Goal: Task Accomplishment & Management: Manage account settings

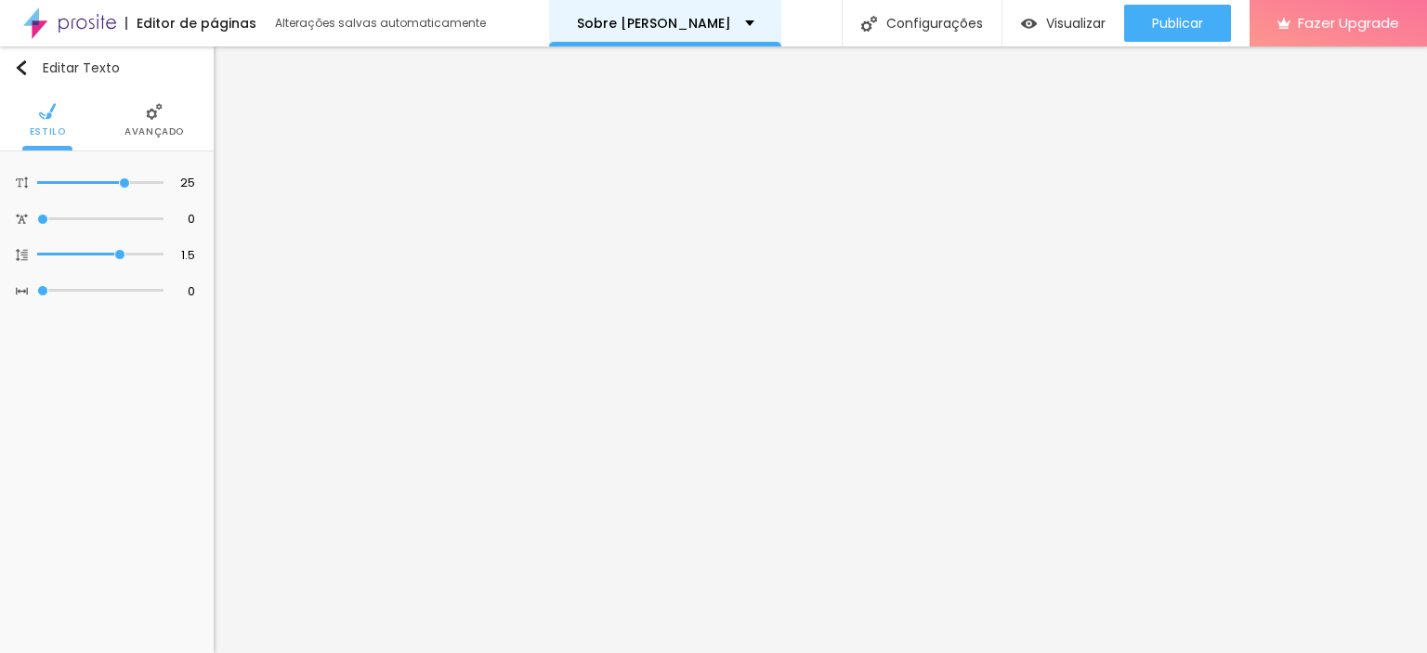
click at [666, 25] on p "Sobre [PERSON_NAME]" at bounding box center [654, 23] width 154 height 13
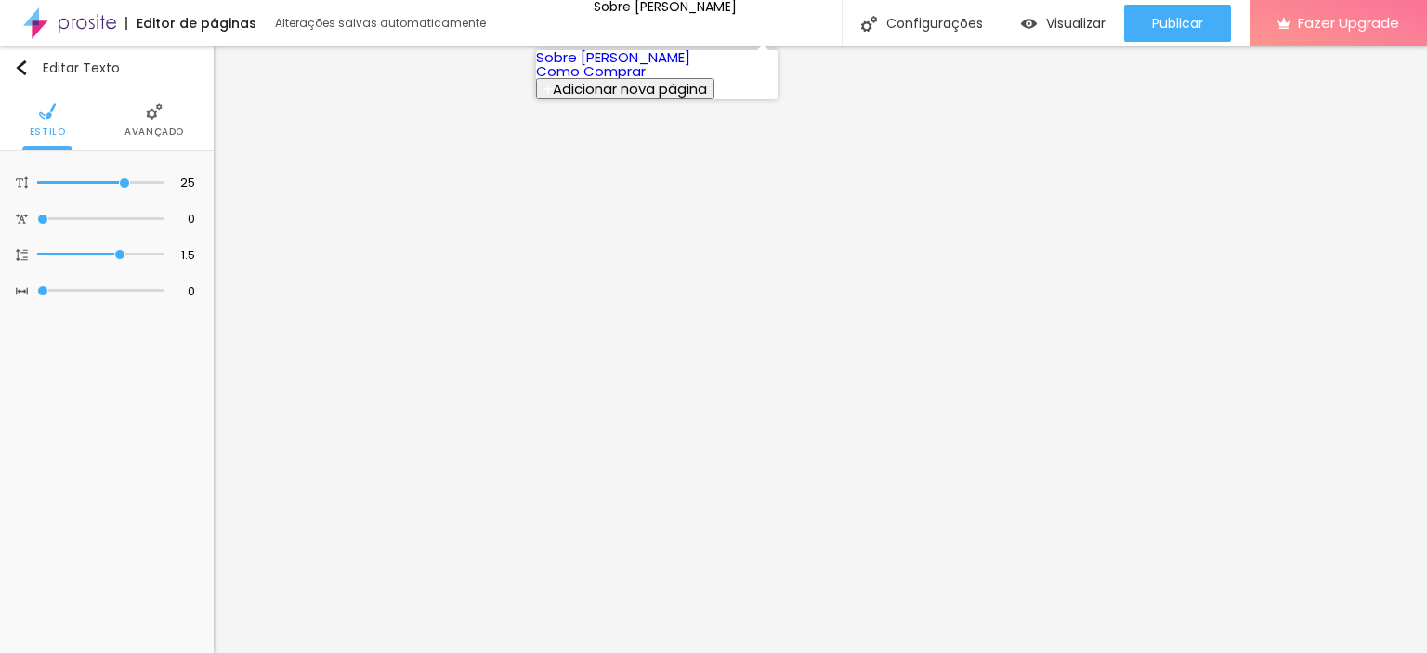
click at [633, 81] on link "Como Comprar" at bounding box center [591, 71] width 110 height 20
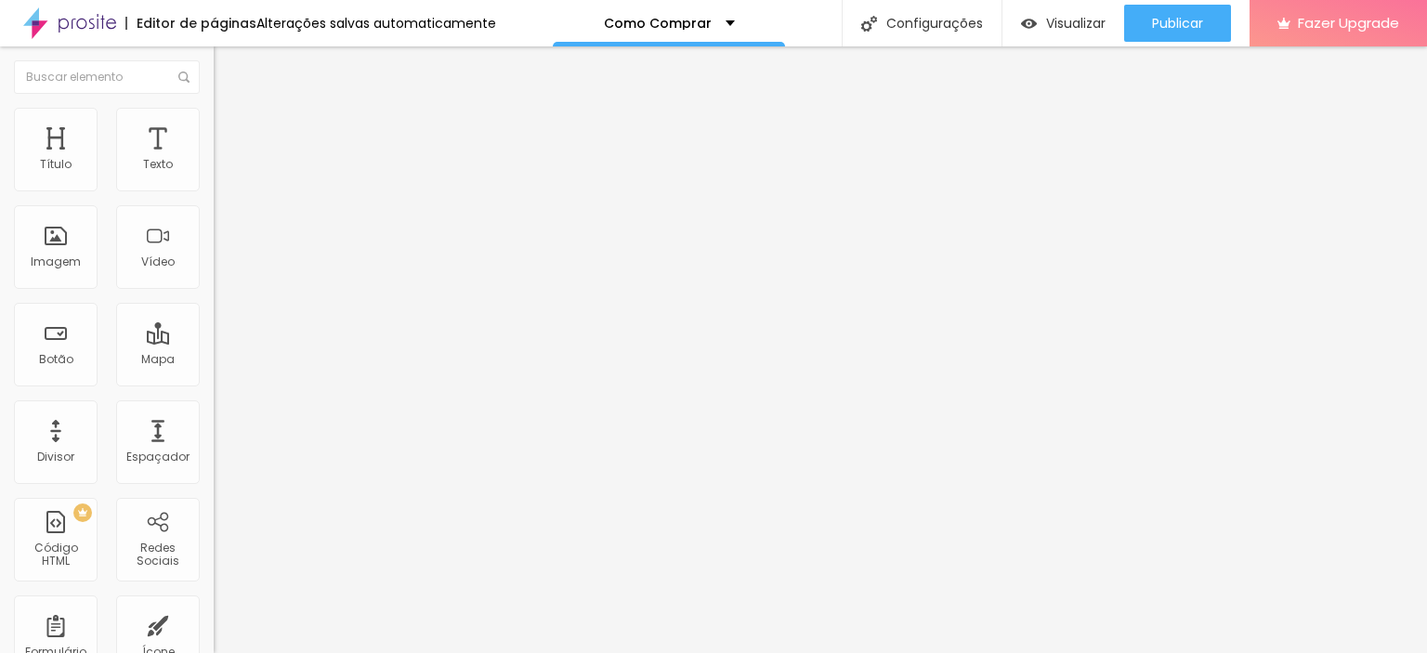
click at [214, 158] on div "Trocar imagem" at bounding box center [321, 151] width 214 height 13
click at [214, 291] on span "Original" at bounding box center [236, 283] width 45 height 16
click at [260, 302] on span "16:9" at bounding box center [270, 294] width 21 height 16
click at [255, 319] on span "4:3" at bounding box center [263, 312] width 17 height 16
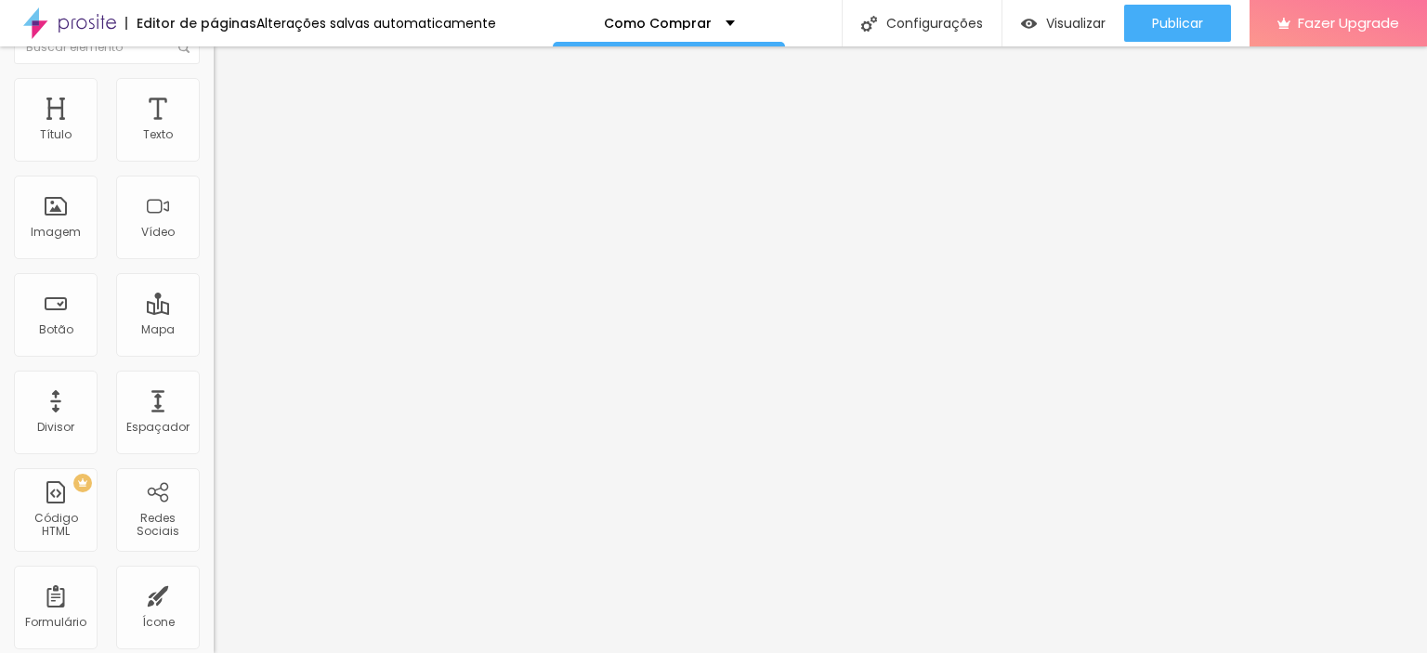
click at [214, 351] on input "https://" at bounding box center [325, 341] width 223 height 19
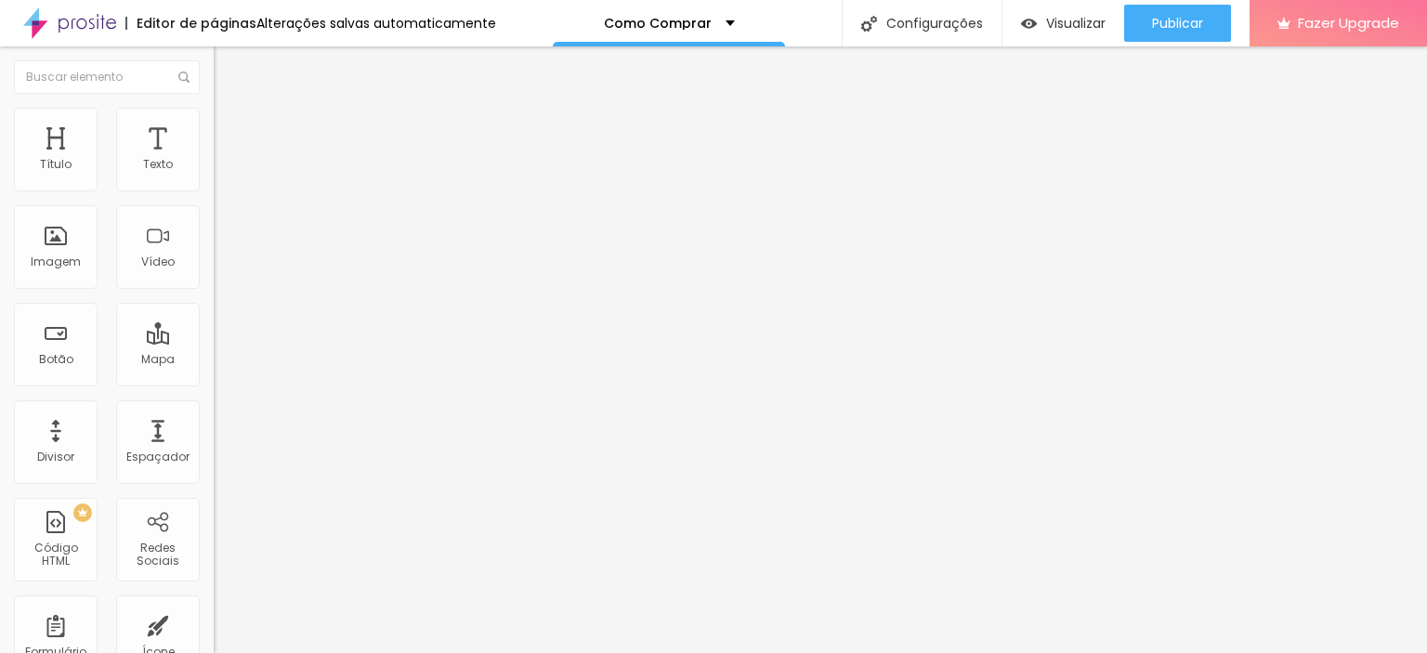
click at [214, 158] on div "Trocar imagem" at bounding box center [321, 151] width 214 height 13
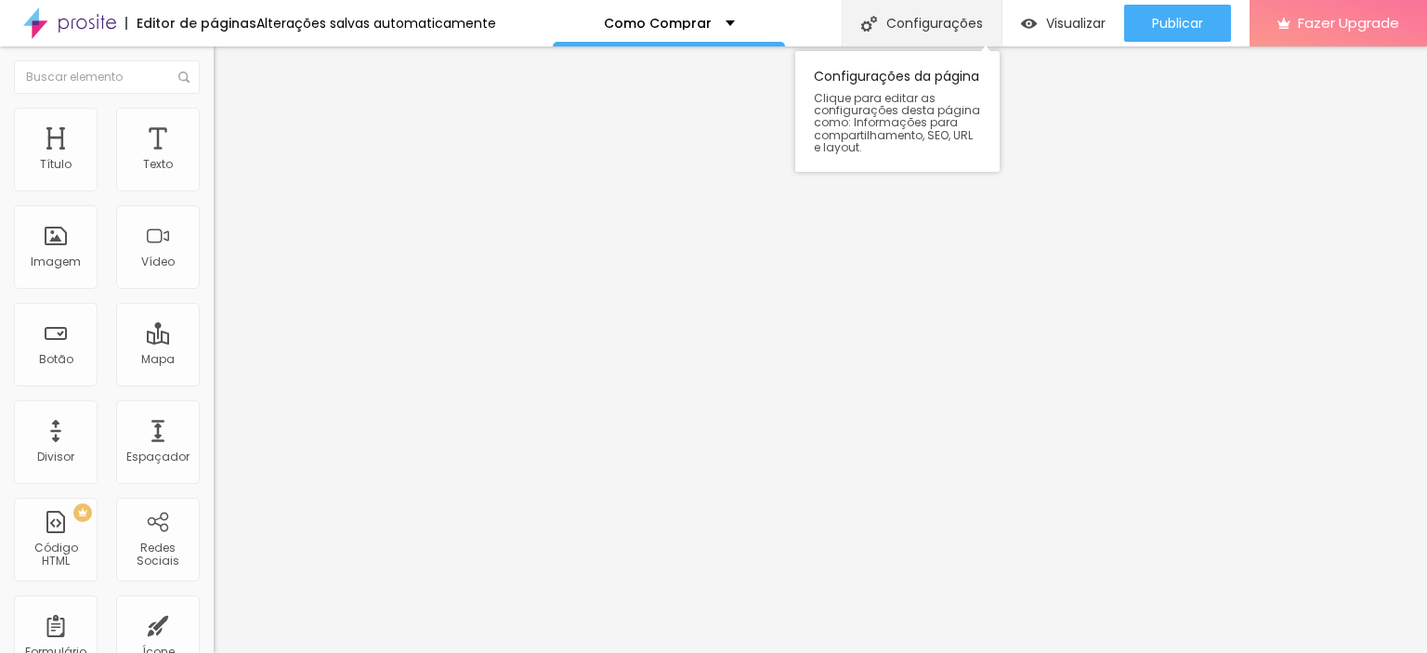
click at [940, 33] on div "Configurações" at bounding box center [921, 23] width 160 height 46
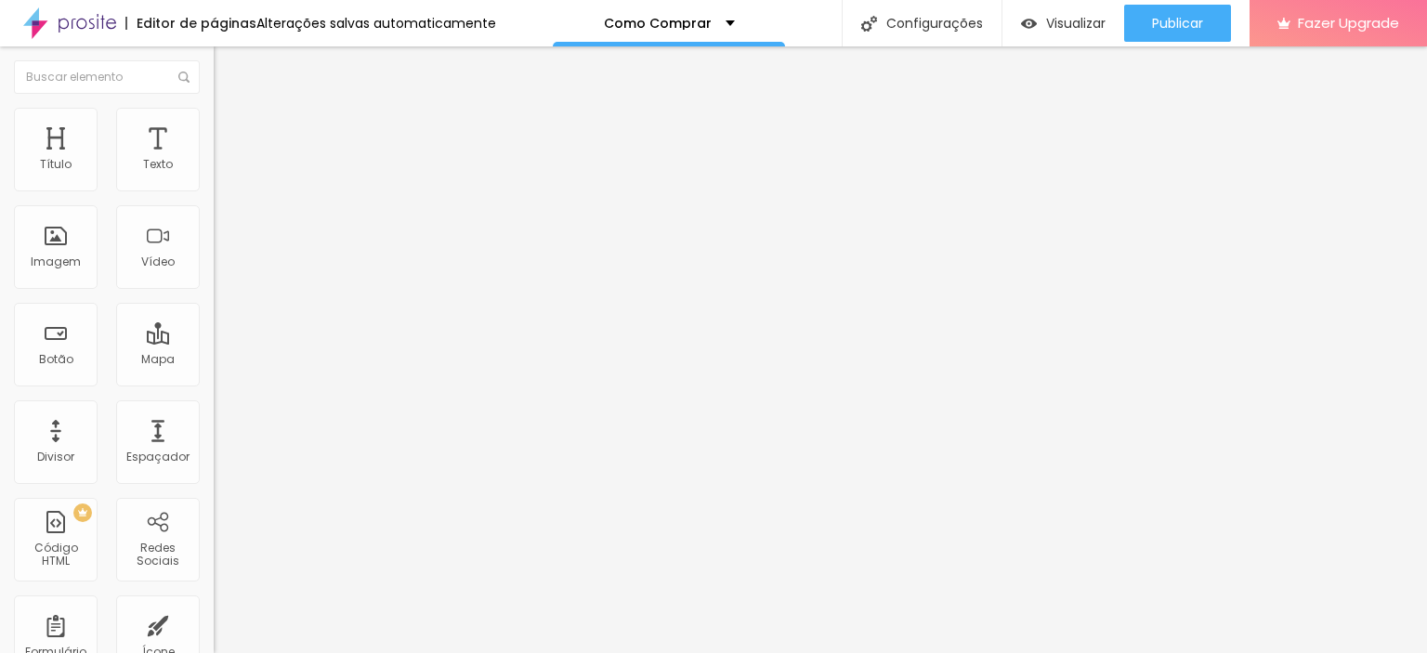
scroll to position [138, 0]
drag, startPoint x: 828, startPoint y: 373, endPoint x: 1009, endPoint y: 369, distance: 180.2
drag, startPoint x: 832, startPoint y: 369, endPoint x: 724, endPoint y: 368, distance: 107.7
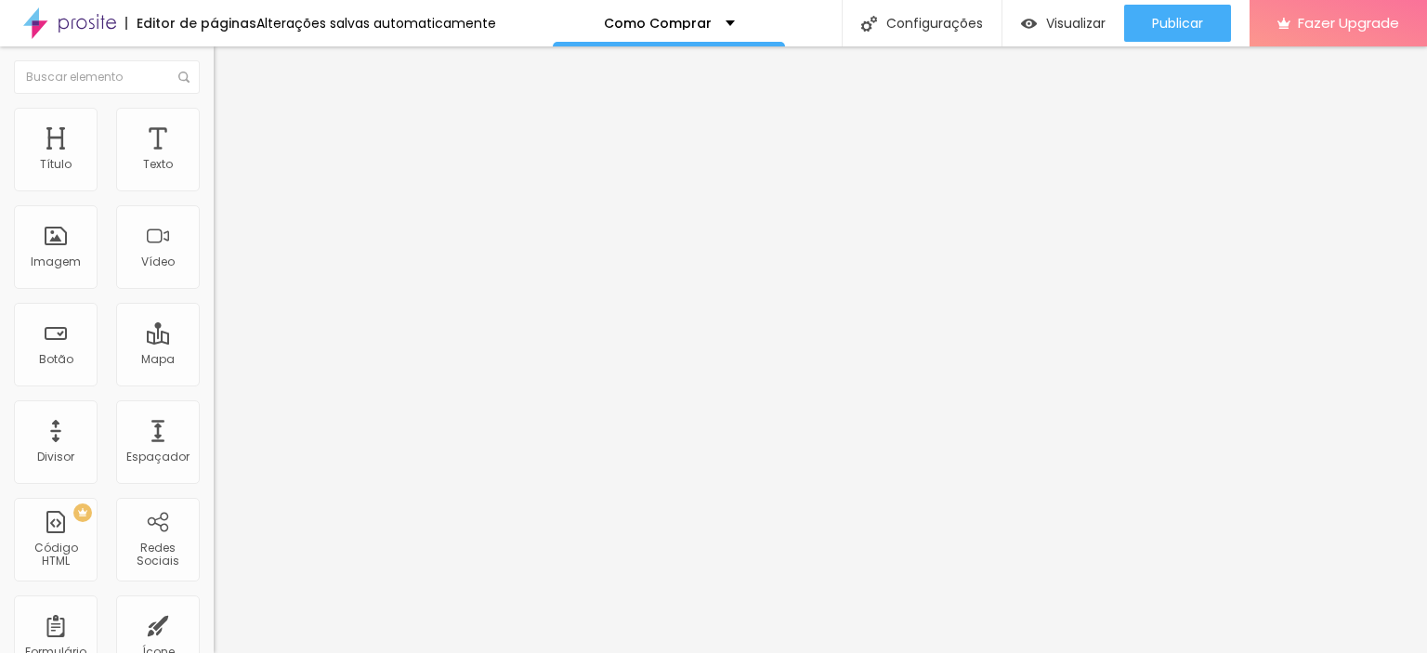
type input "[PERSON_NAME] - Imagens Fine Art"
drag, startPoint x: 814, startPoint y: 460, endPoint x: 1065, endPoint y: 505, distance: 255.8
drag, startPoint x: 733, startPoint y: 460, endPoint x: 655, endPoint y: 461, distance: 78.0
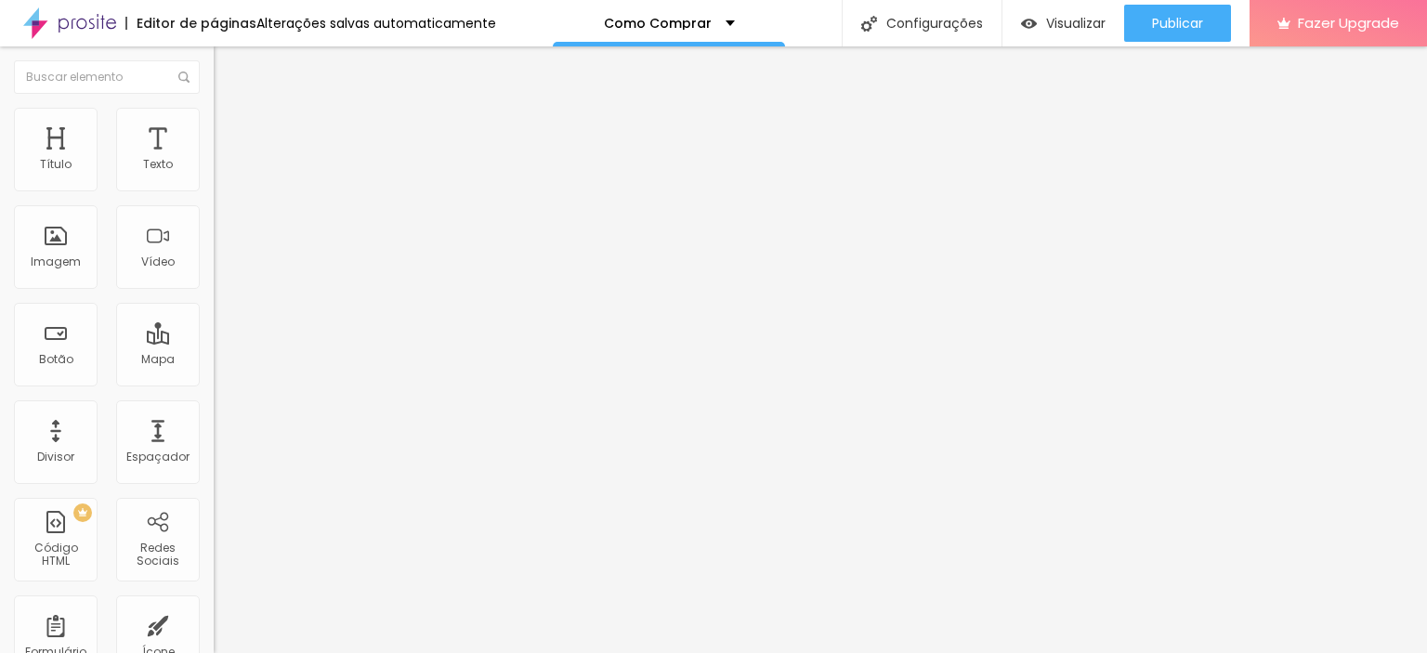
drag, startPoint x: 643, startPoint y: 474, endPoint x: 449, endPoint y: 462, distance: 194.5
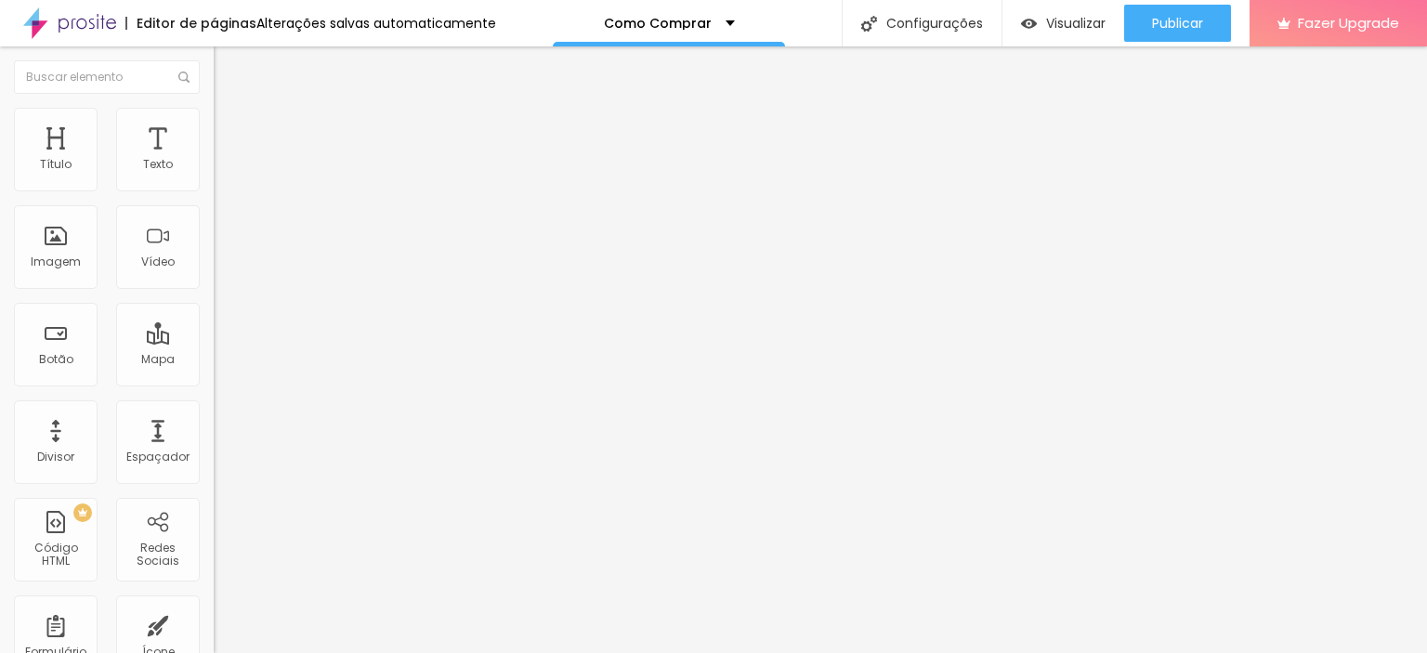
type textarea "Fotógrafo [PERSON_NAME], imagens de paisagens e momentos, impressões fine art p…"
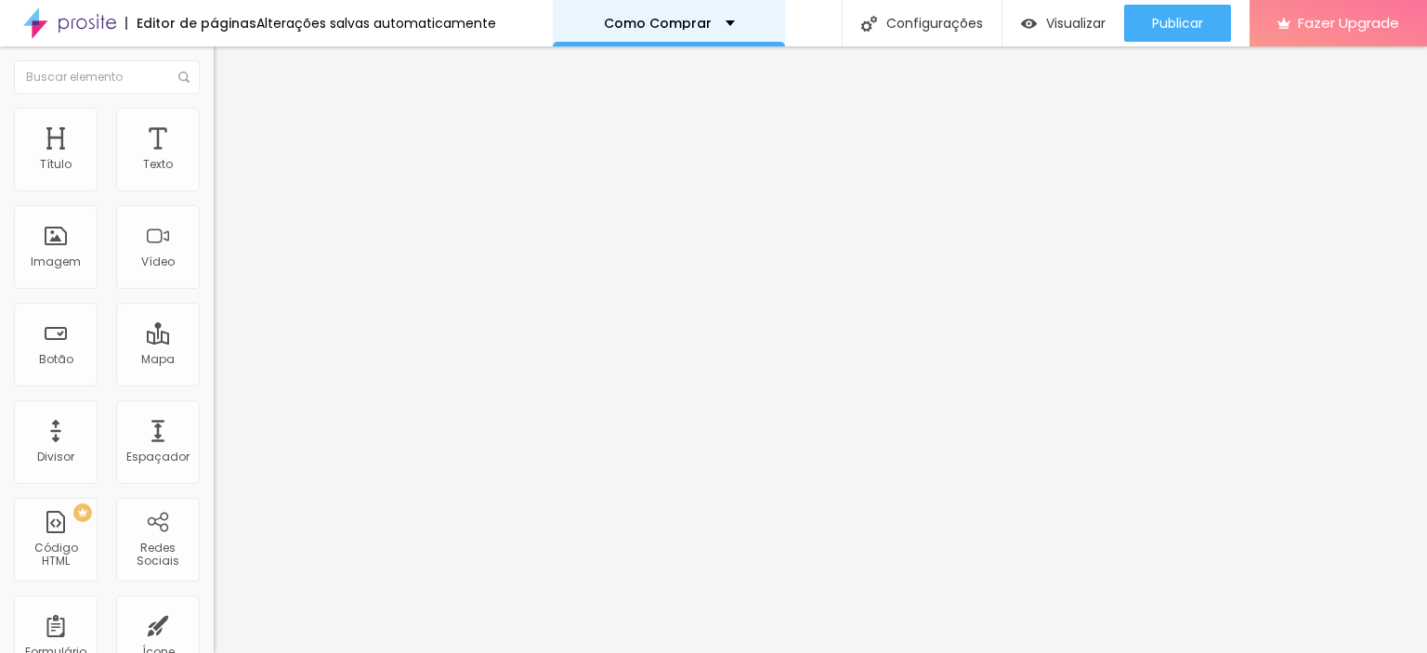
click at [710, 15] on div "Como Comprar" at bounding box center [669, 23] width 232 height 46
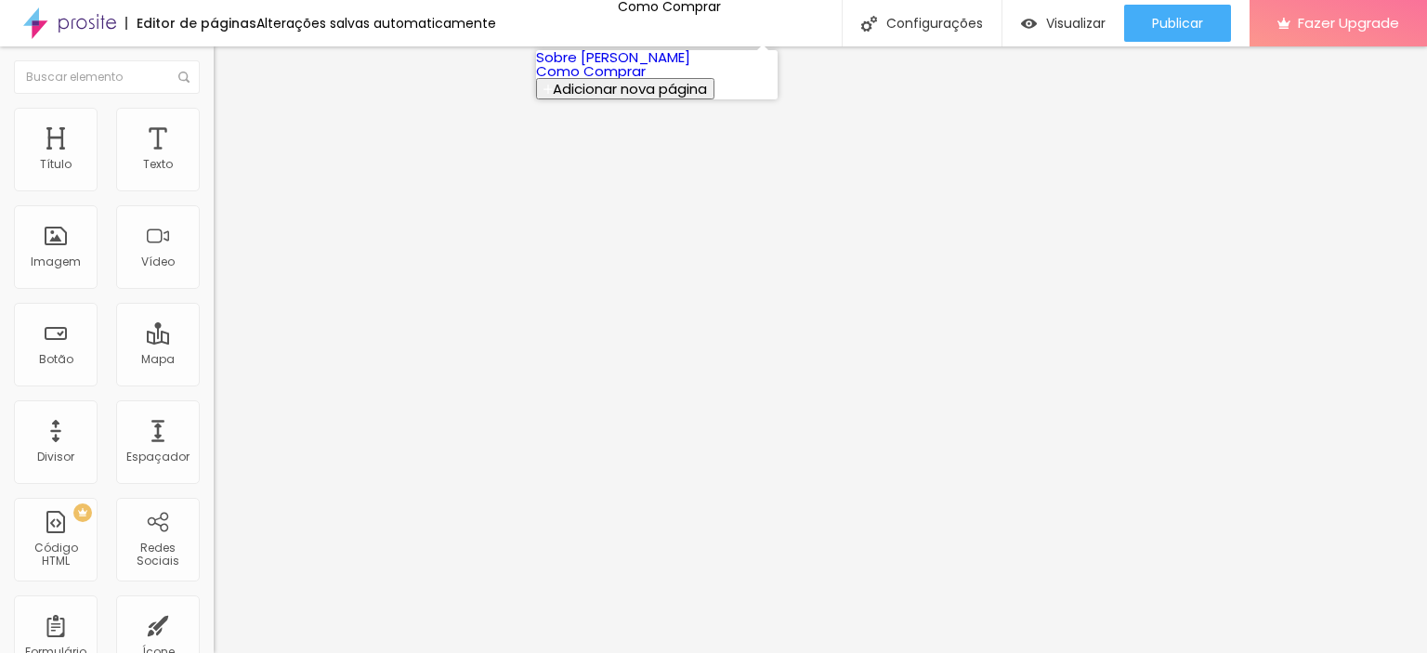
click at [645, 67] on link "Sobre [PERSON_NAME]" at bounding box center [613, 57] width 154 height 20
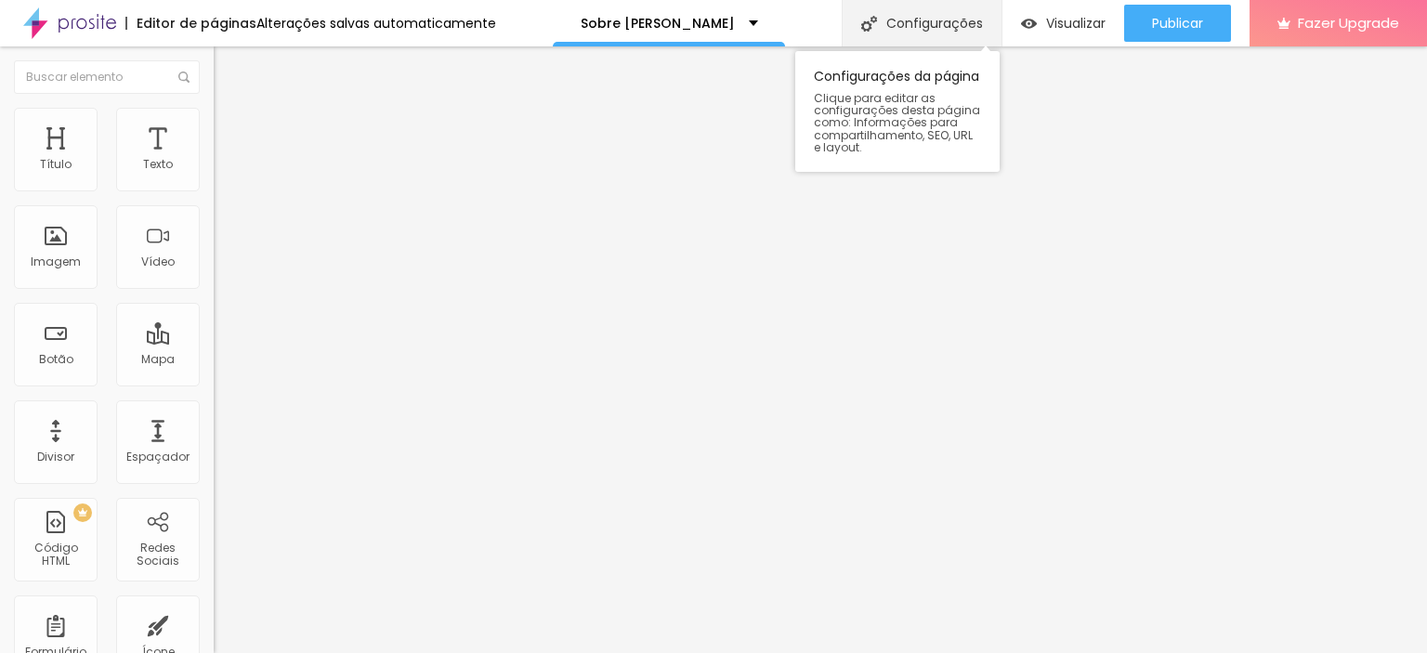
click at [951, 26] on div "Configurações" at bounding box center [921, 23] width 160 height 46
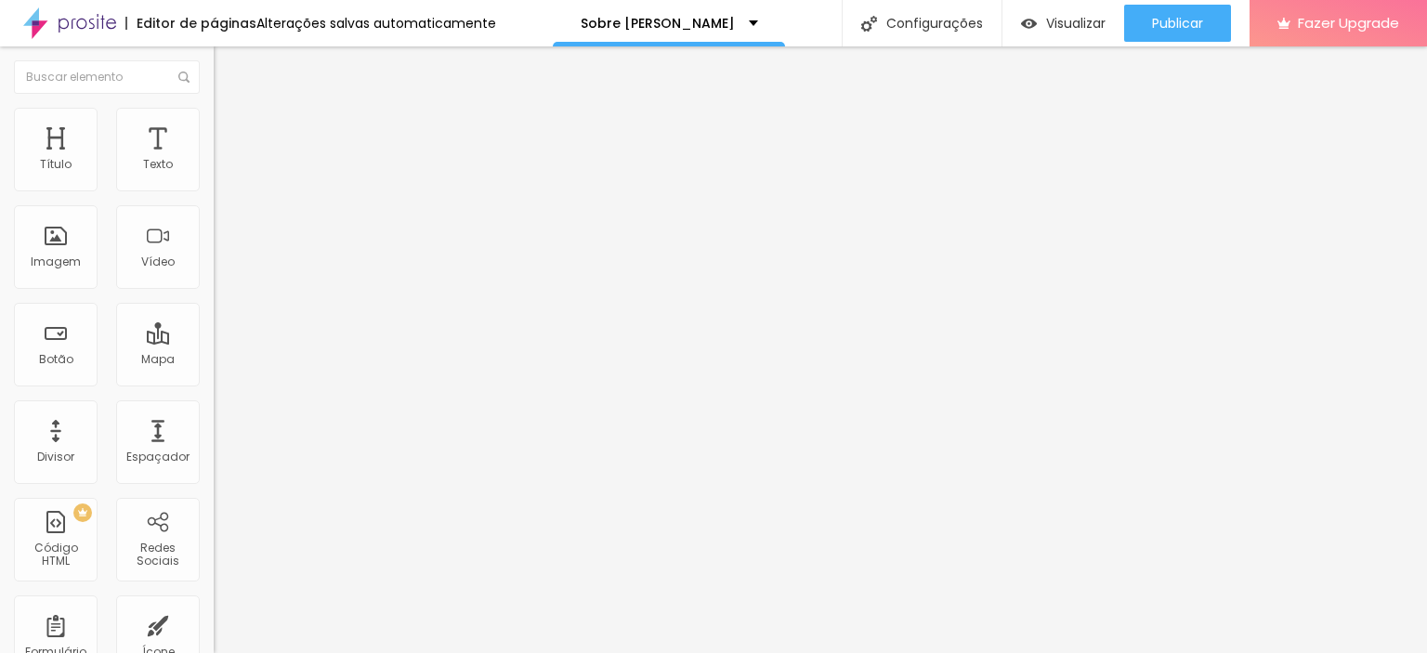
drag, startPoint x: 1028, startPoint y: 465, endPoint x: 464, endPoint y: 463, distance: 563.8
paste textarea "Fotógrafo Gustavo Mansur, imagens de paisagens e momentos, impressões fine art …"
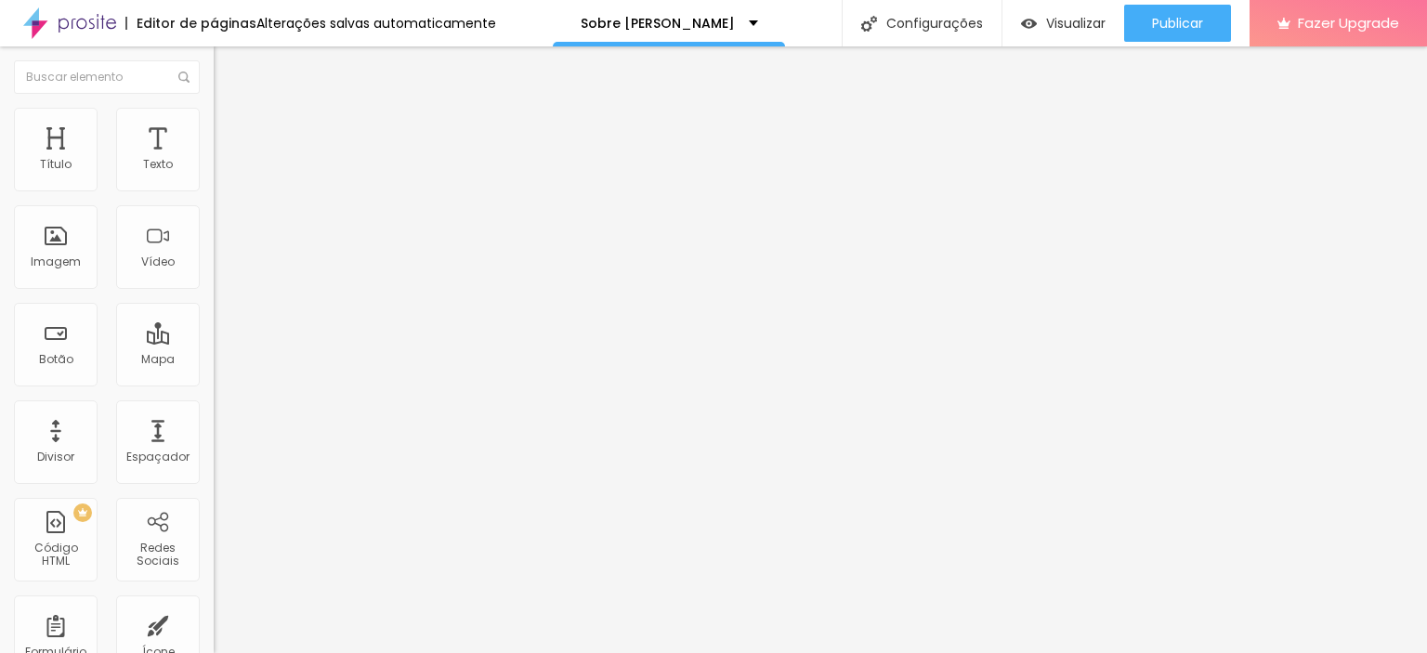
type textarea "Fotógrafo [PERSON_NAME], imagens de paisagens e momentos, impressões fine art p…"
drag, startPoint x: 723, startPoint y: 367, endPoint x: 951, endPoint y: 382, distance: 229.0
type input "[PERSON_NAME] - Imagens Fine Art"
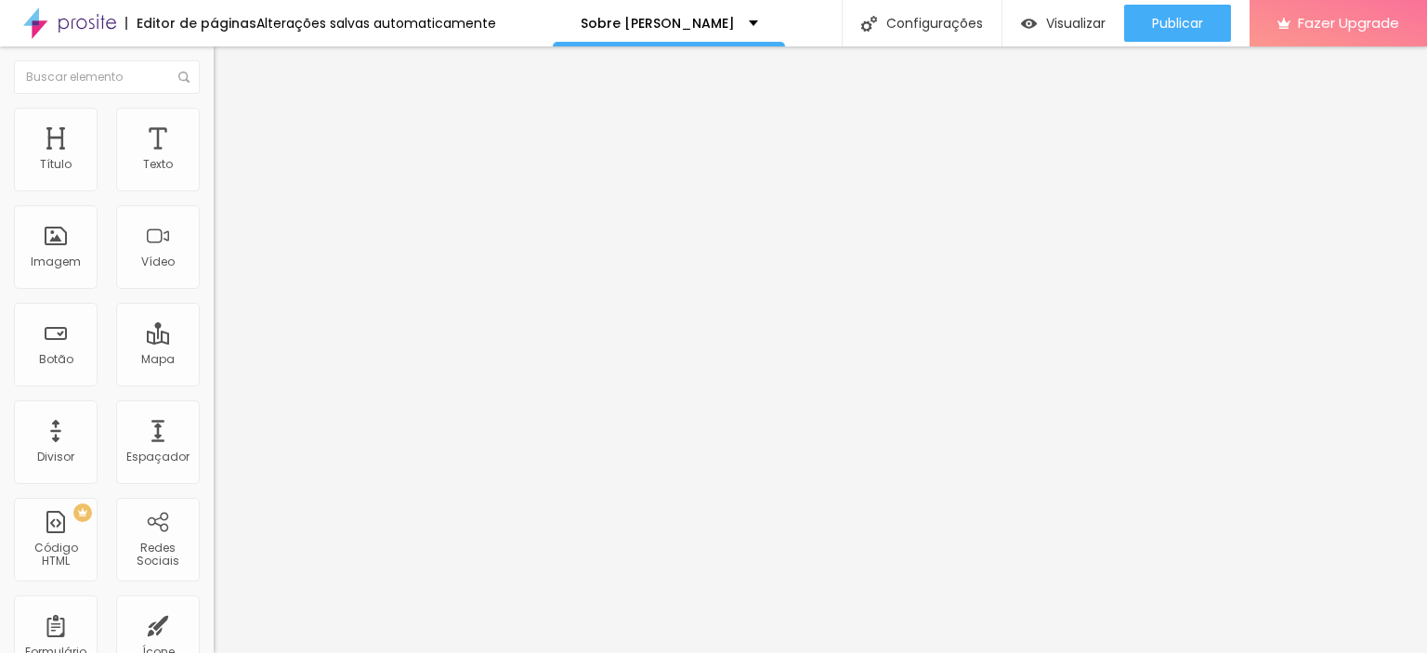
drag, startPoint x: 1016, startPoint y: 463, endPoint x: 494, endPoint y: 436, distance: 522.7
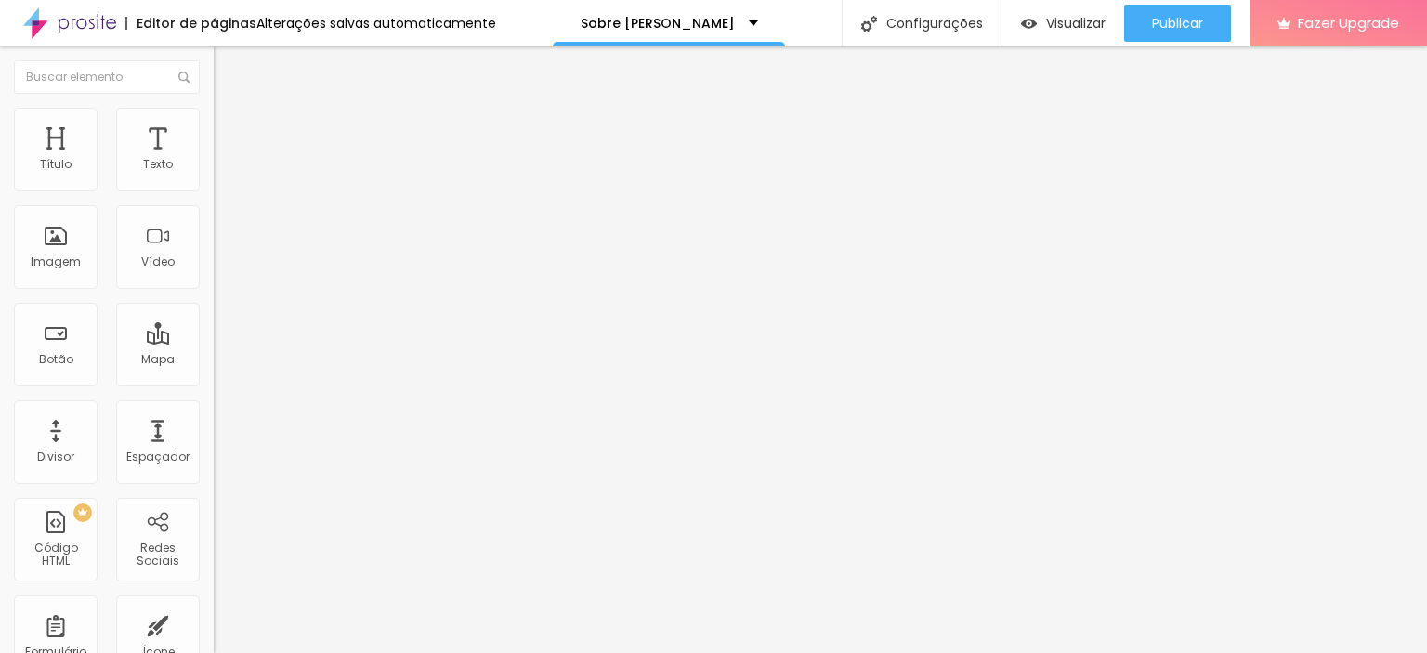
paste textarea "Fotógrafo Gustavo Mansur, imagens de paisagens e momentos, impressões fine art …"
type textarea "Fotógrafo [PERSON_NAME], imagens de paisagens e momentos, impressões fine art p…"
drag, startPoint x: 758, startPoint y: 376, endPoint x: 723, endPoint y: 371, distance: 34.8
type input "[PERSON_NAME] - Imagens Fine Art"
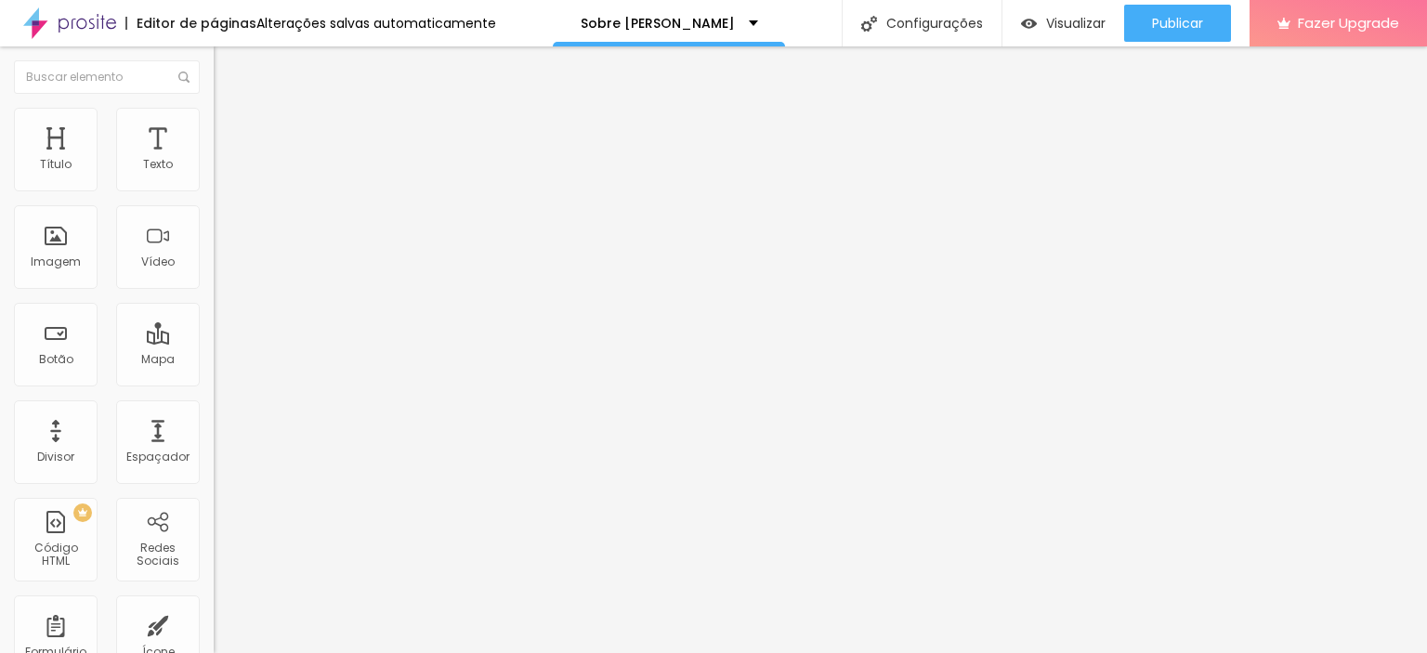
drag, startPoint x: 952, startPoint y: 443, endPoint x: 613, endPoint y: 449, distance: 339.0
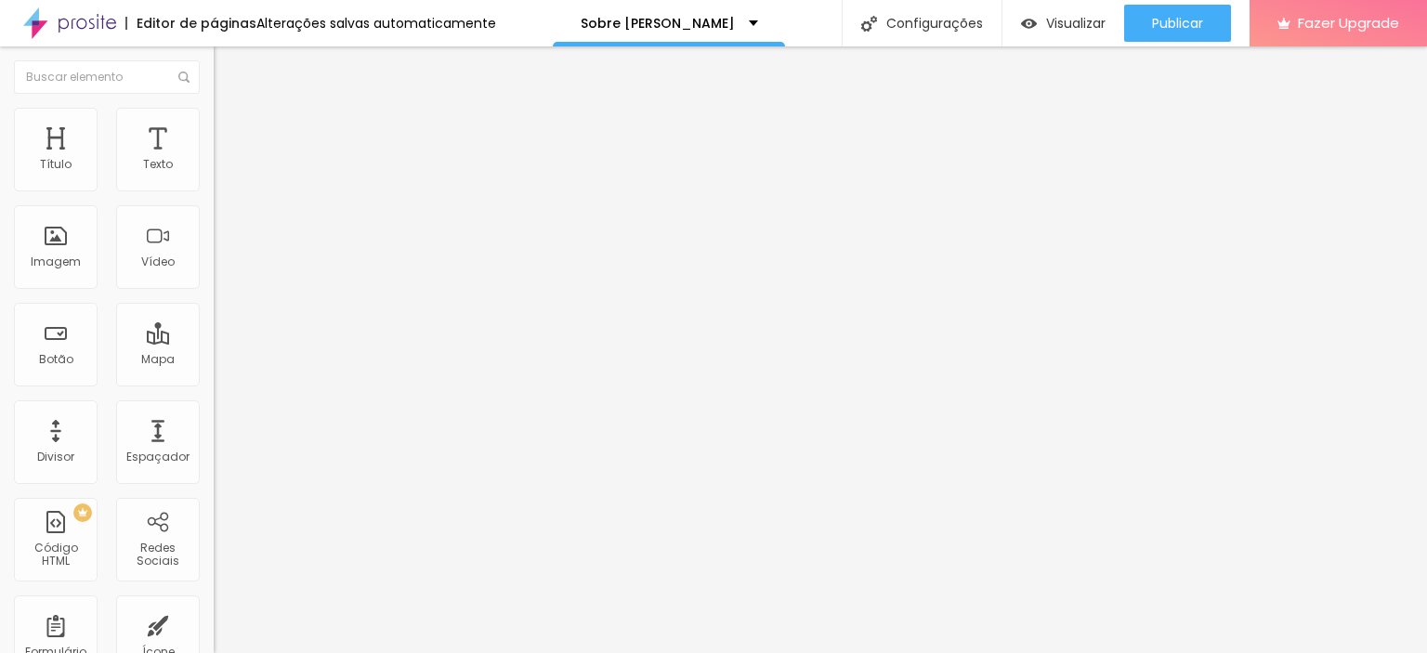
drag, startPoint x: 696, startPoint y: 443, endPoint x: 994, endPoint y: 497, distance: 303.0
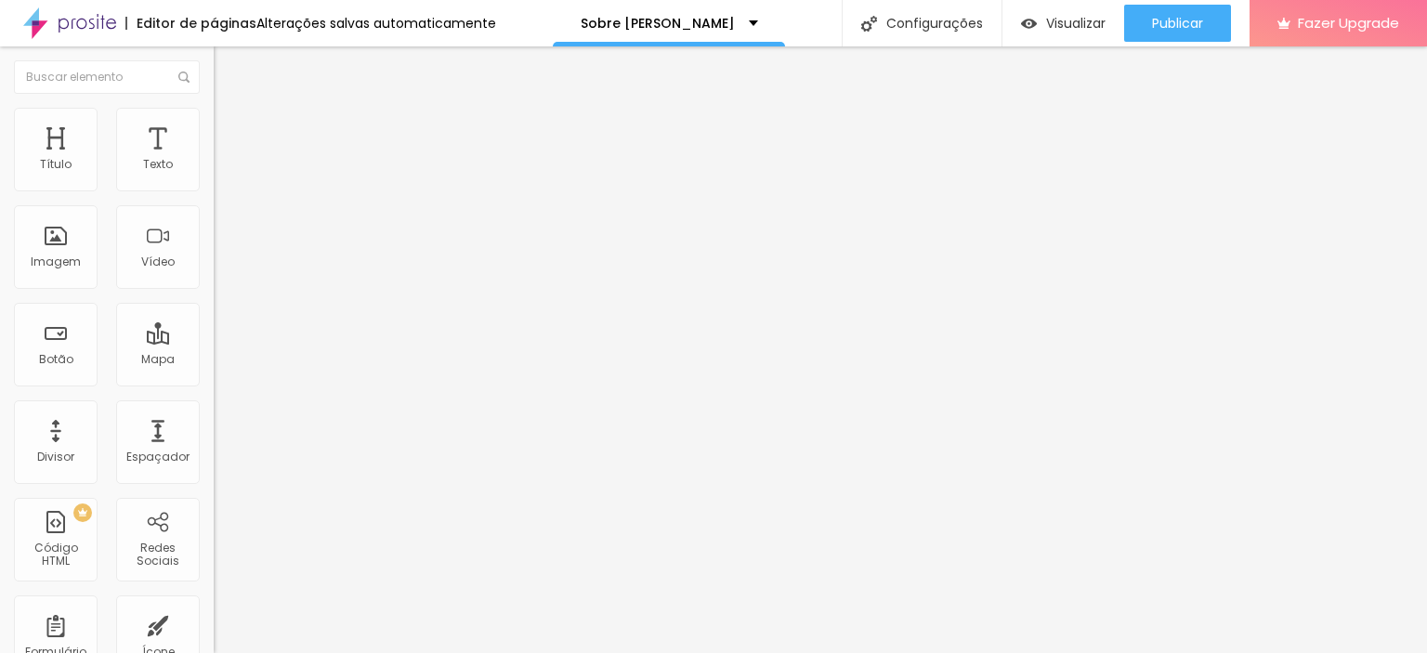
type textarea "fotógrafo, porto alegre, pelotas, fine art"
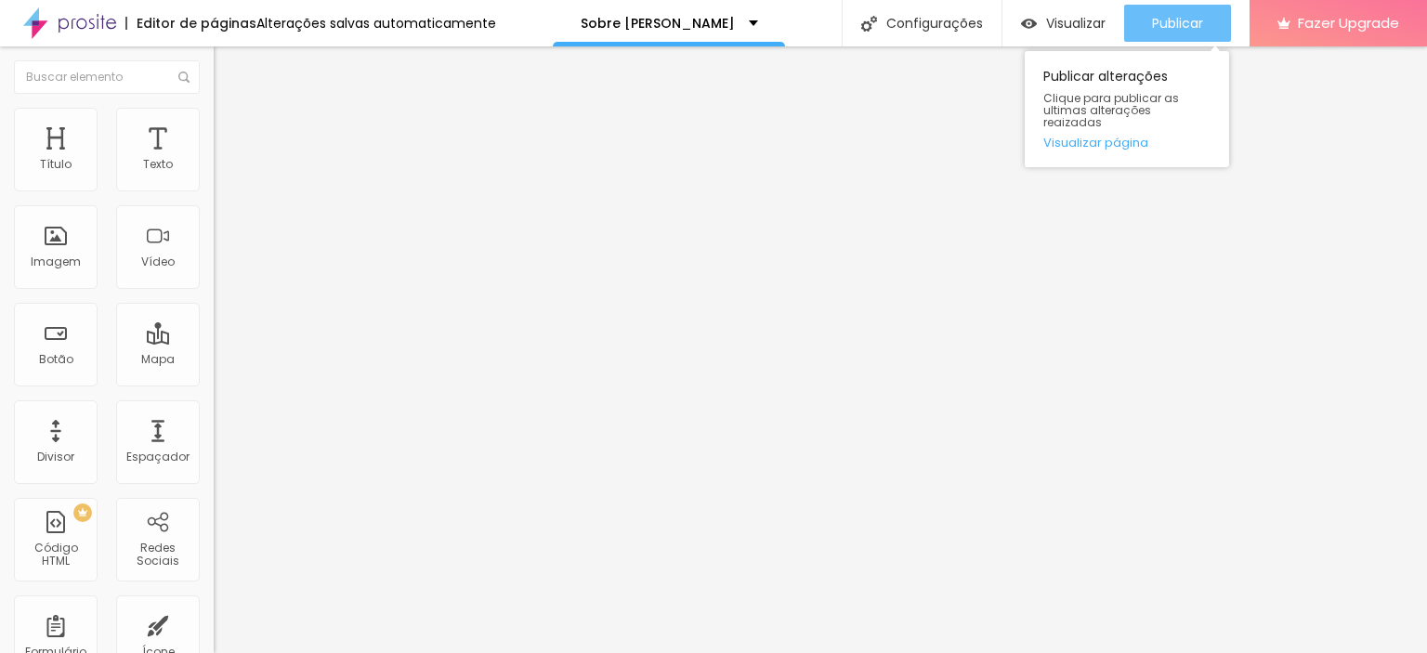
click at [1179, 28] on span "Publicar" at bounding box center [1177, 23] width 51 height 15
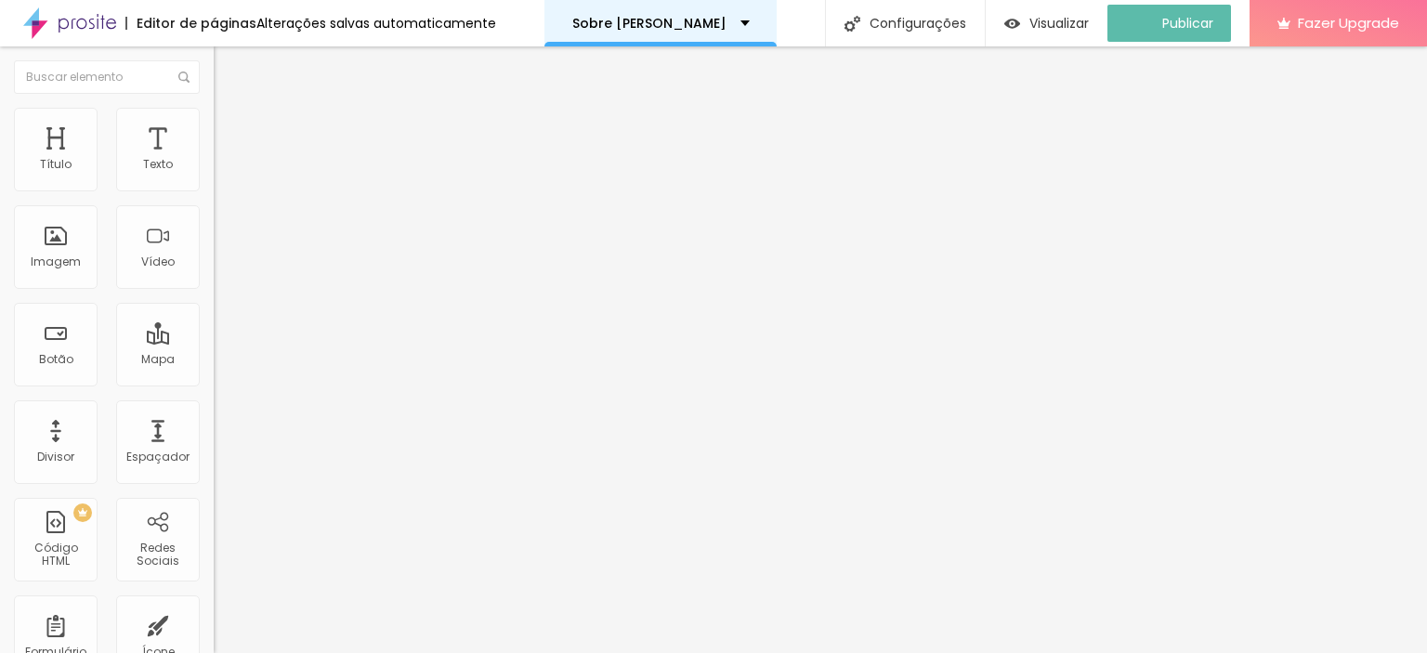
click at [665, 28] on p "Sobre [PERSON_NAME]" at bounding box center [649, 23] width 154 height 13
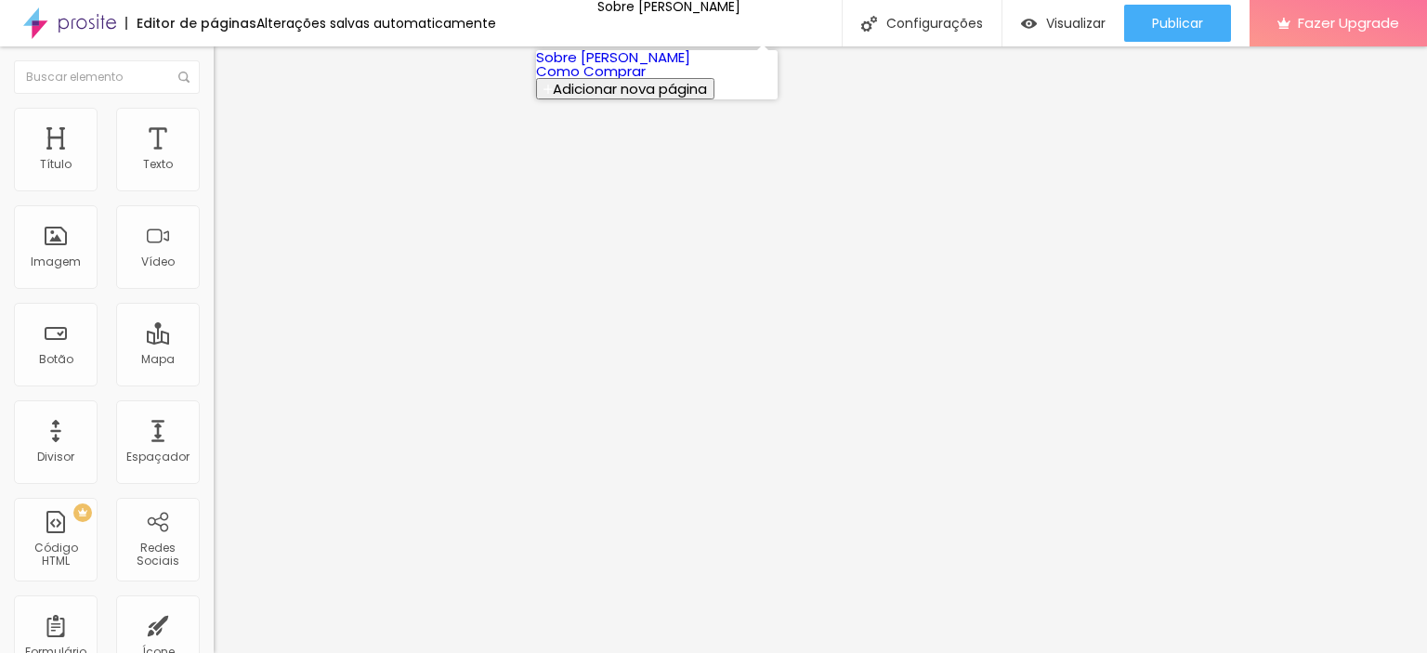
click at [635, 81] on link "Como Comprar" at bounding box center [591, 71] width 110 height 20
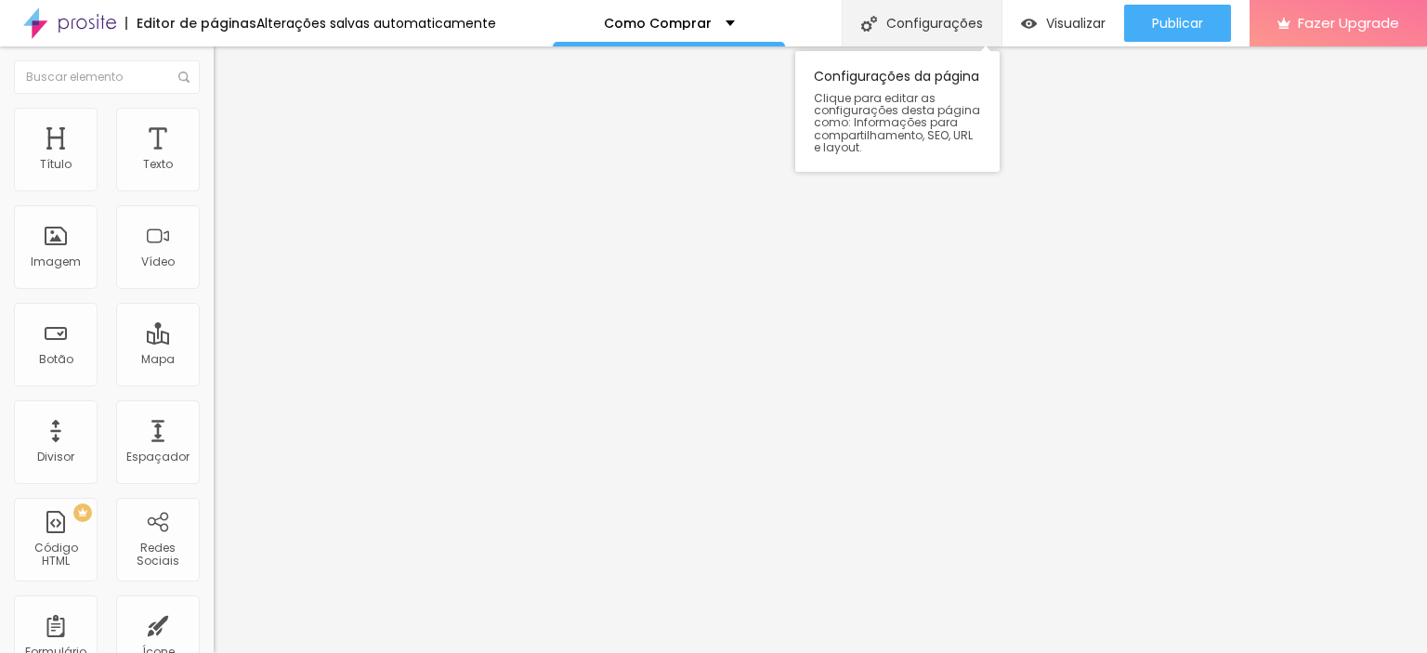
click at [929, 30] on div "Configurações" at bounding box center [921, 23] width 160 height 46
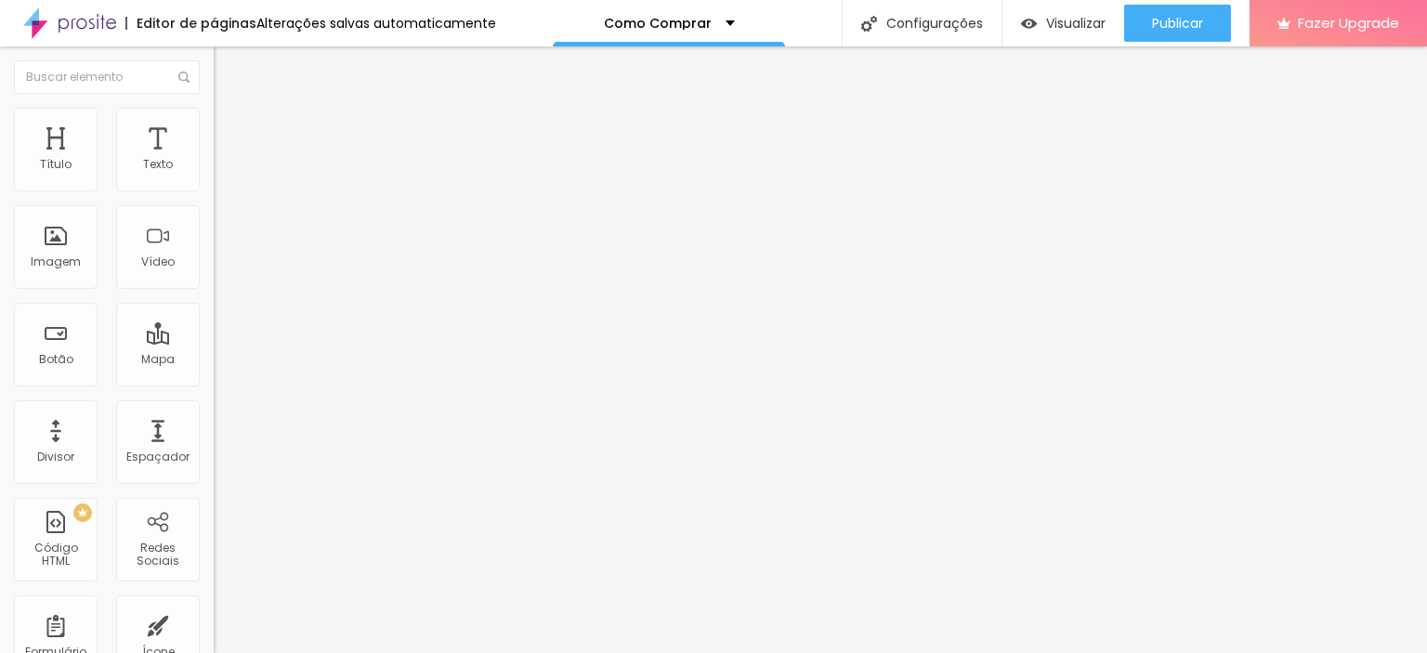
drag, startPoint x: 741, startPoint y: 498, endPoint x: 461, endPoint y: 466, distance: 282.3
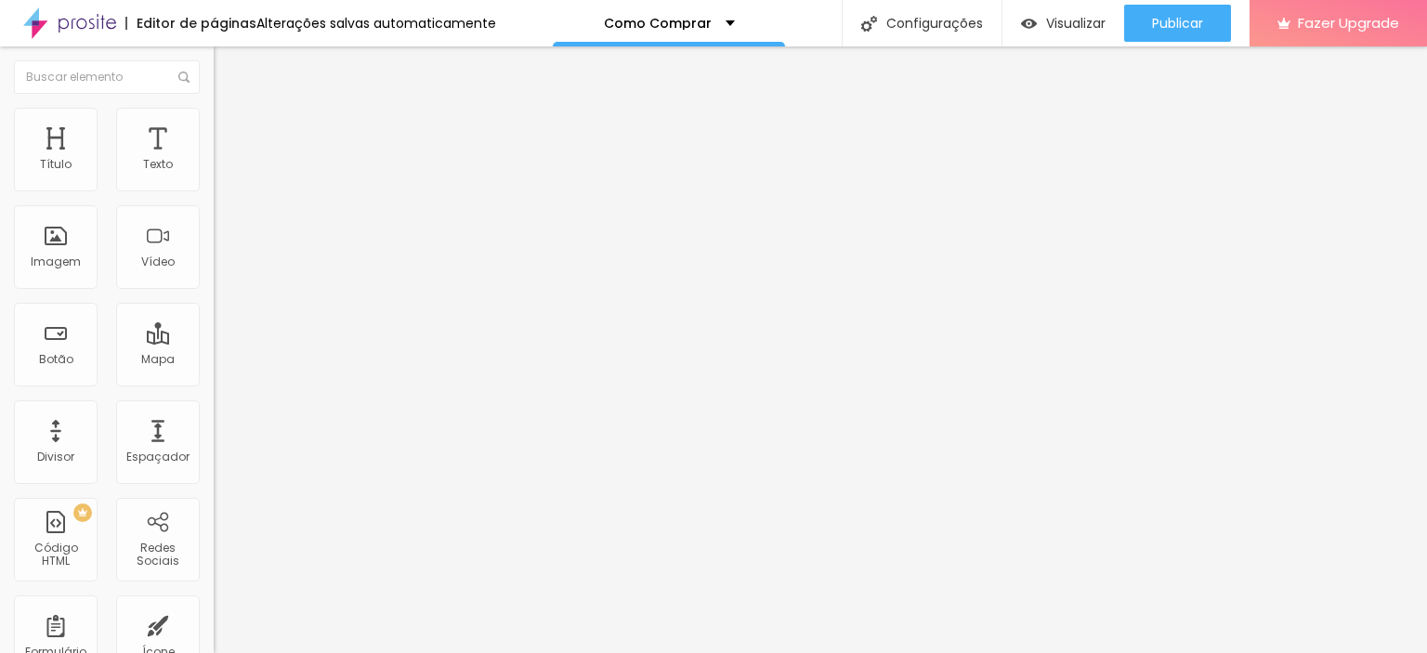
paste textarea "Fotógrafo Gustavo Mansur, imagens de paisagens e momentos, impressões fine art …"
type textarea "Fotógrafo [PERSON_NAME], imagens de paisagens e momentos, impressões fine art p…"
drag, startPoint x: 723, startPoint y: 382, endPoint x: 1052, endPoint y: 384, distance: 328.8
type input "[PERSON_NAME] - Imagens Fine Art"
